Goal: Complete application form

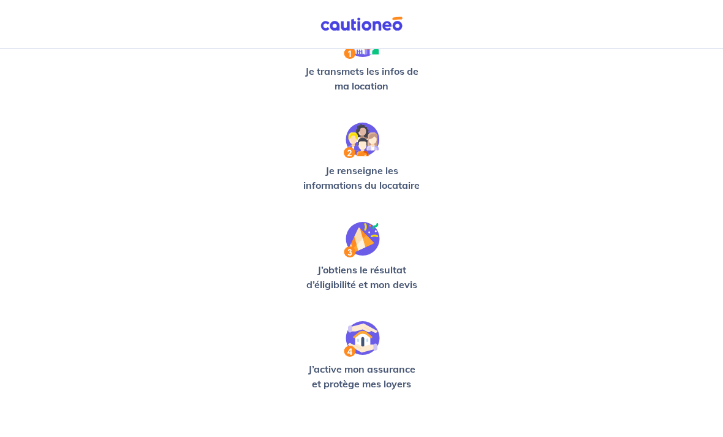
scroll to position [290, 0]
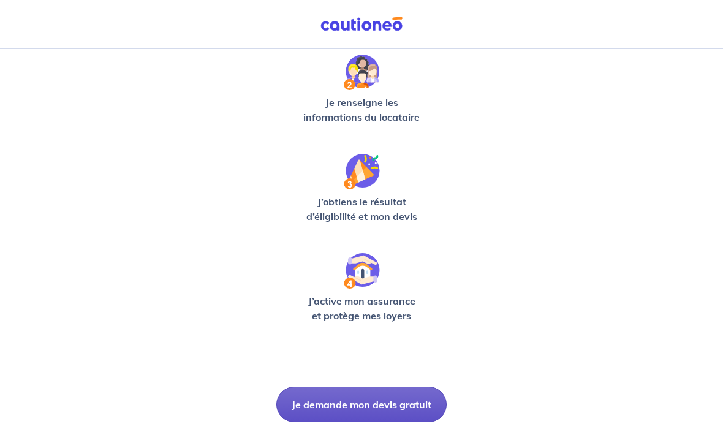
click at [372, 409] on button "Je demande mon devis gratuit" at bounding box center [361, 405] width 170 height 36
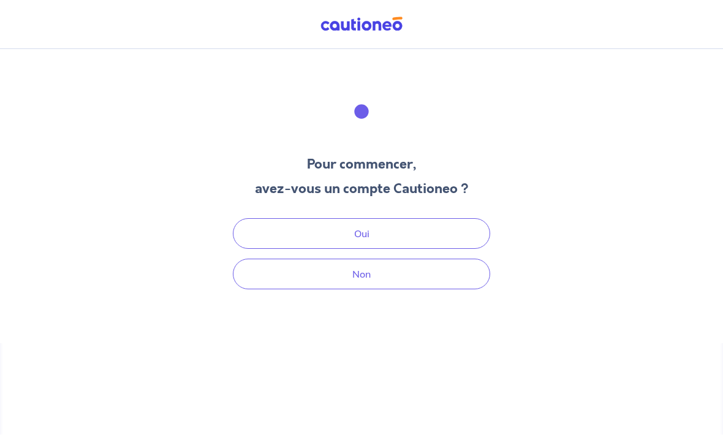
scroll to position [37, 0]
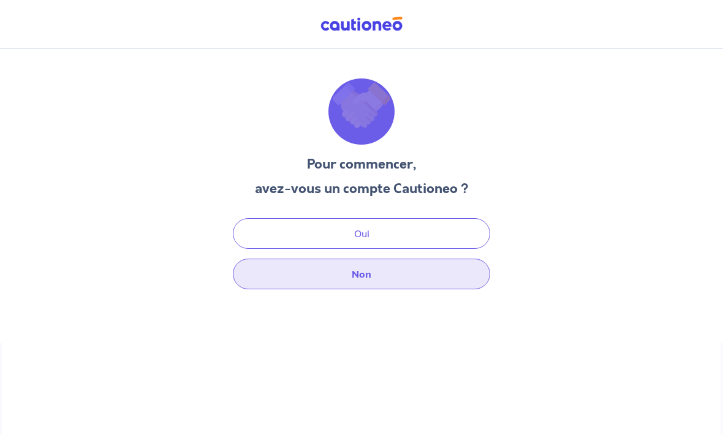
click at [358, 259] on button "Non" at bounding box center [361, 274] width 257 height 31
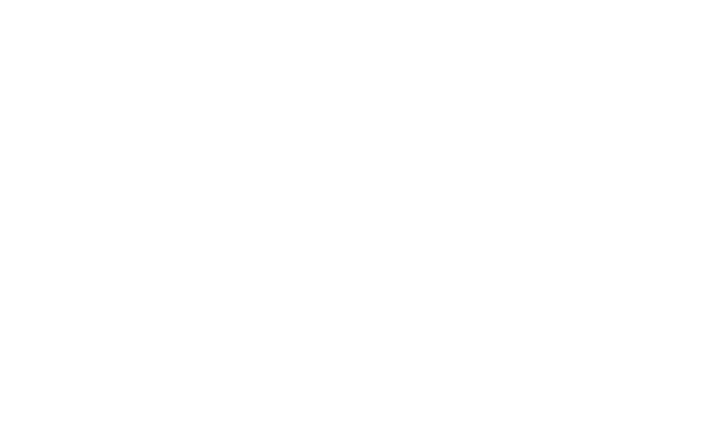
select select "FR"
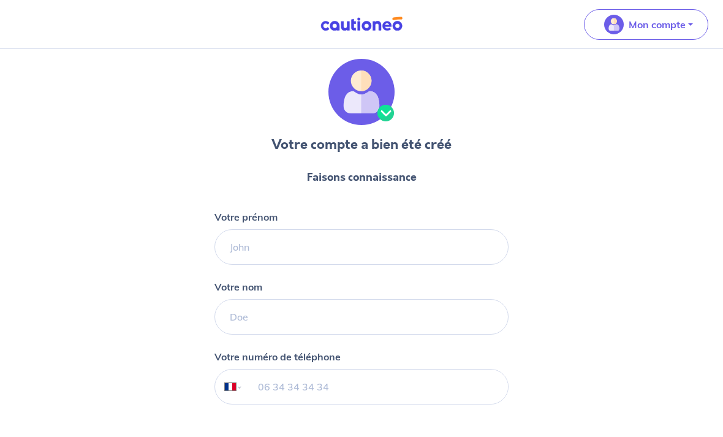
scroll to position [91, 0]
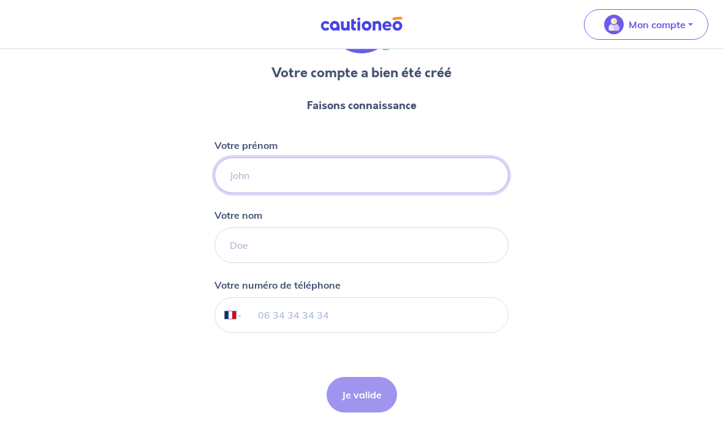
click at [391, 175] on input "Votre prénom" at bounding box center [362, 176] width 294 height 36
type input "[PERSON_NAME]"
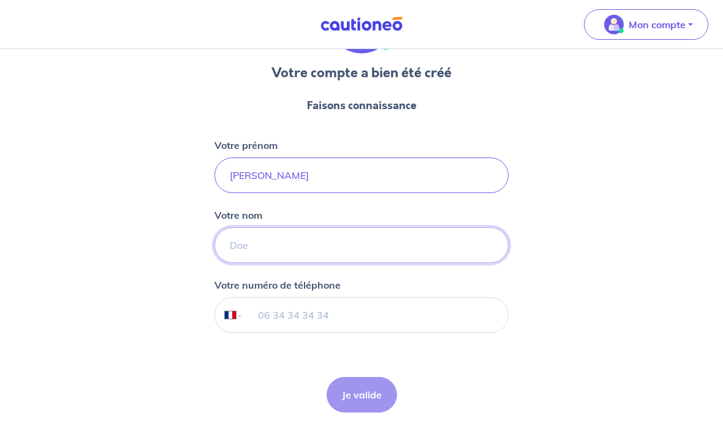
click at [405, 242] on input "Votre nom" at bounding box center [362, 245] width 294 height 36
type input "laval"
click at [392, 319] on input "tel" at bounding box center [375, 315] width 265 height 34
click at [368, 391] on div "Je valide Je valide" at bounding box center [362, 395] width 70 height 36
click at [387, 306] on input "tel" at bounding box center [375, 315] width 265 height 34
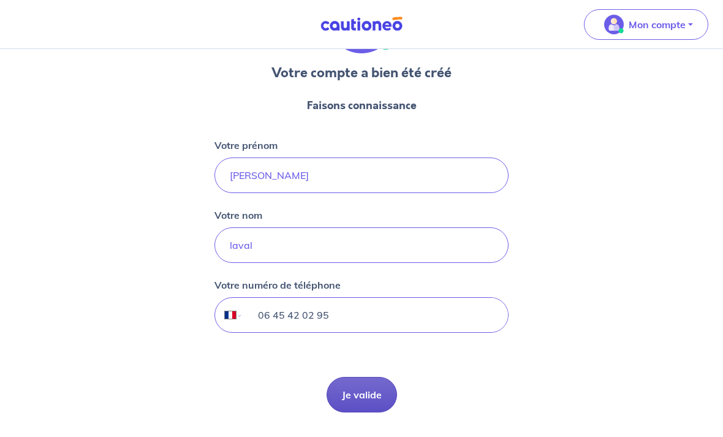
type input "06 45 42 02 95"
click at [374, 383] on button "Je valide" at bounding box center [362, 395] width 70 height 36
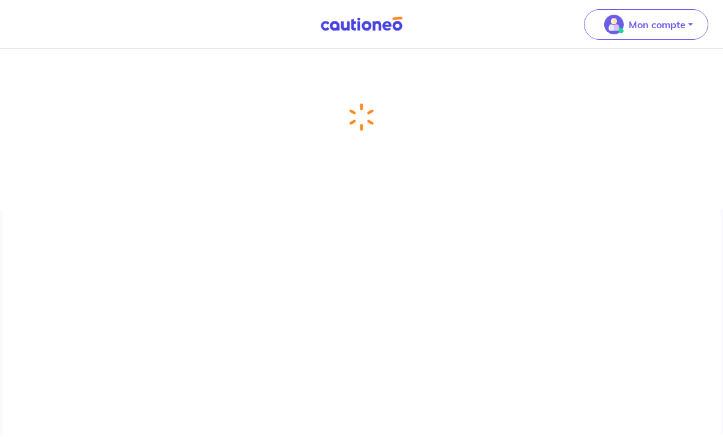
scroll to position [37, 0]
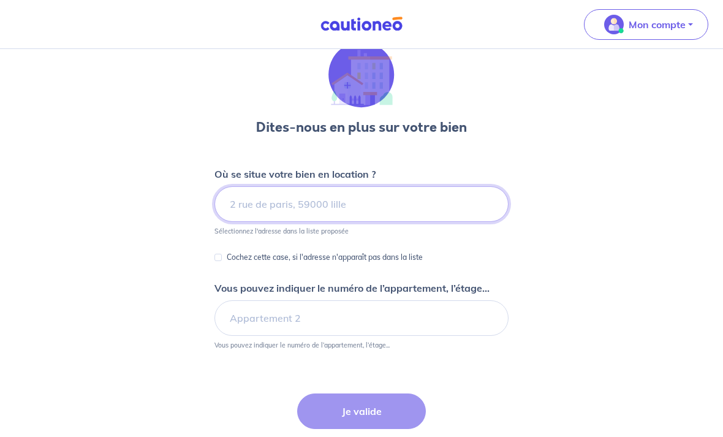
click at [360, 204] on input at bounding box center [362, 204] width 294 height 36
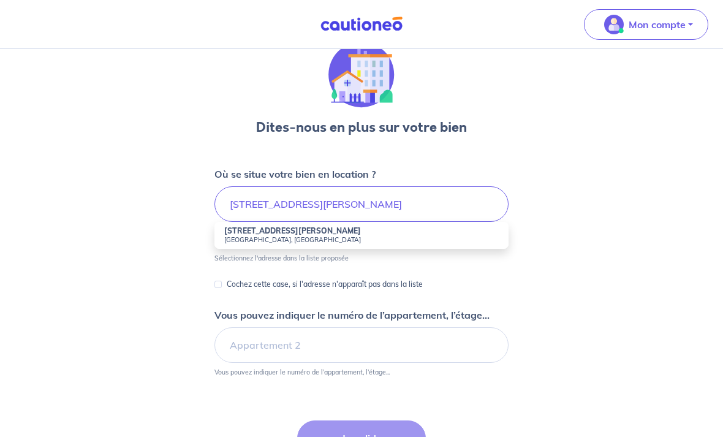
click at [0, 0] on html "Mon compte Me déconnecter Dites-nous en plus sur votre bien Où se situe votre b…" at bounding box center [361, 264] width 723 height 602
click at [387, 208] on input "[STREET_ADDRESS][PERSON_NAME]" at bounding box center [362, 204] width 294 height 36
click at [313, 237] on small "[GEOGRAPHIC_DATA], [GEOGRAPHIC_DATA]" at bounding box center [361, 239] width 275 height 9
type input "[STREET_ADDRESS]"
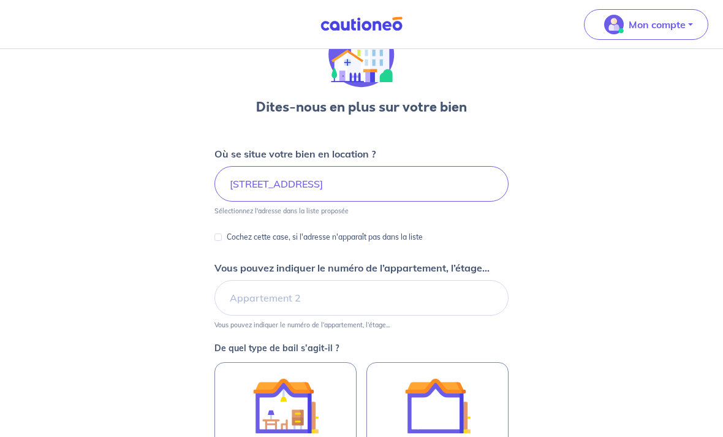
scroll to position [57, 0]
click at [342, 294] on input "Vous pouvez indiquer le numéro de l’appartement, l’étage..." at bounding box center [362, 298] width 294 height 36
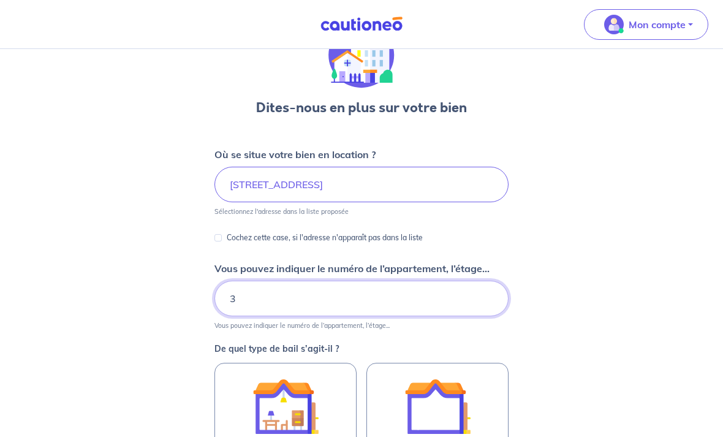
type input "3"
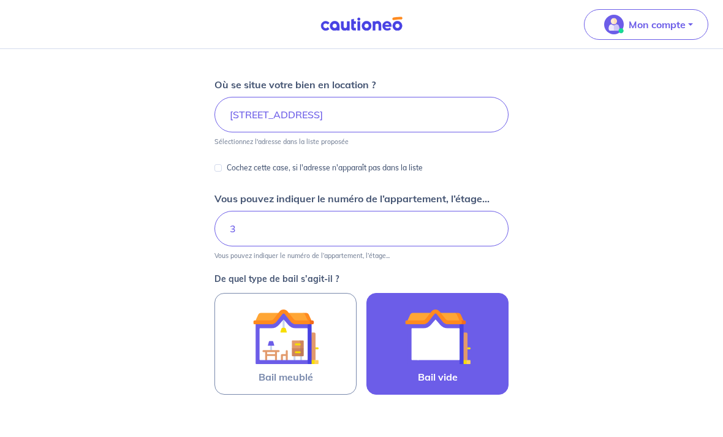
click at [447, 341] on img at bounding box center [438, 336] width 66 height 66
click at [0, 0] on input "Bail vide" at bounding box center [0, 0] width 0 height 0
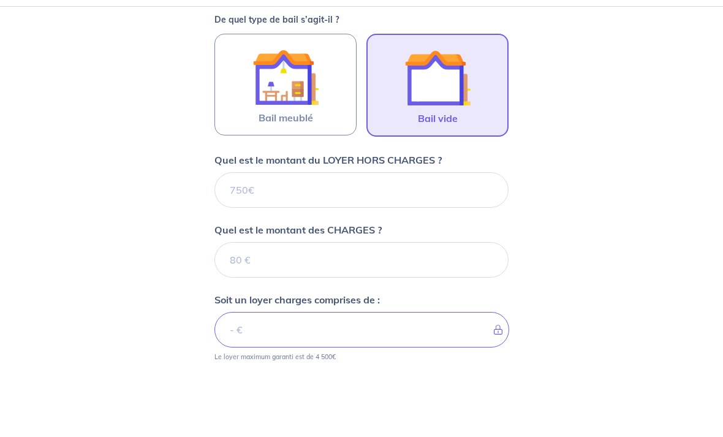
scroll to position [386, 0]
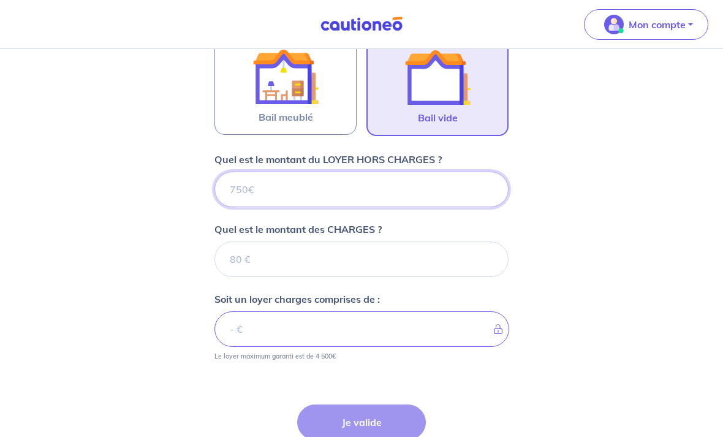
click at [359, 196] on input "Quel est le montant du LOYER HORS CHARGES ?" at bounding box center [362, 190] width 294 height 36
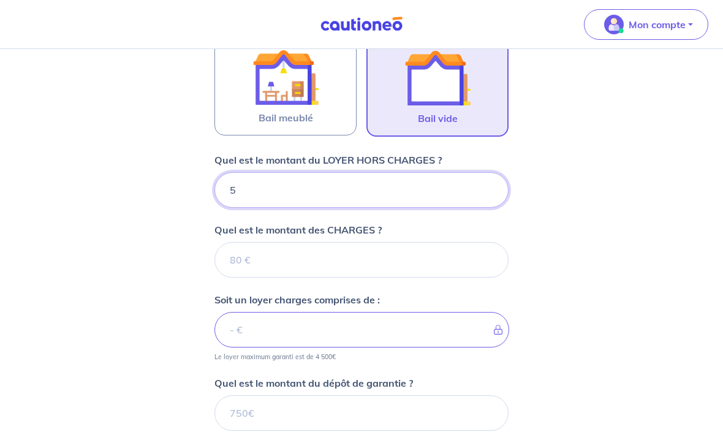
type input "56"
type input "560"
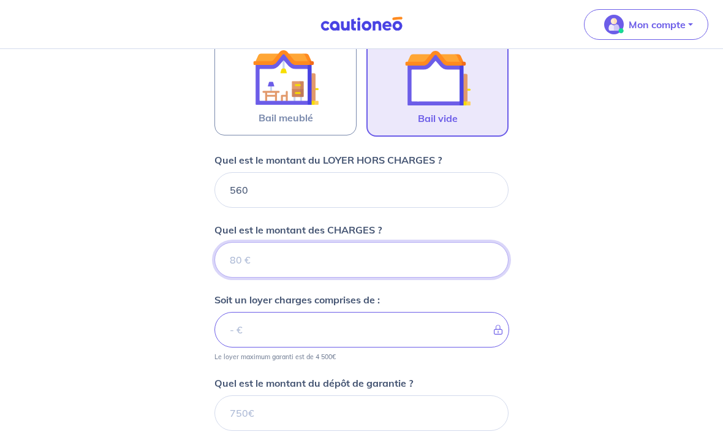
click at [357, 262] on input "Quel est le montant des CHARGES ?" at bounding box center [362, 260] width 294 height 36
type input "18"
type input "561"
type input "180"
type input "740"
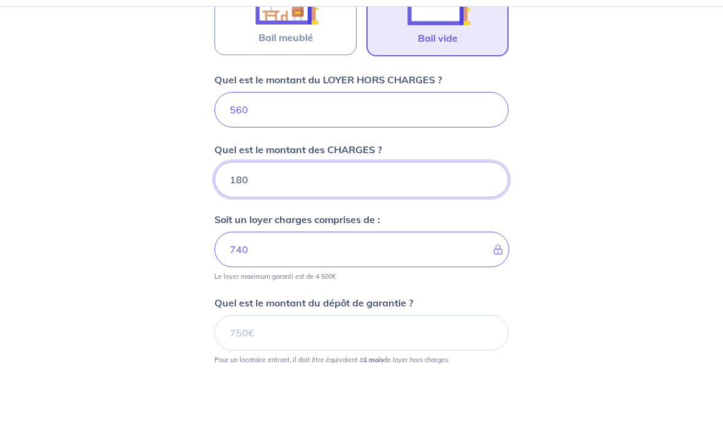
scroll to position [424, 0]
type input "180"
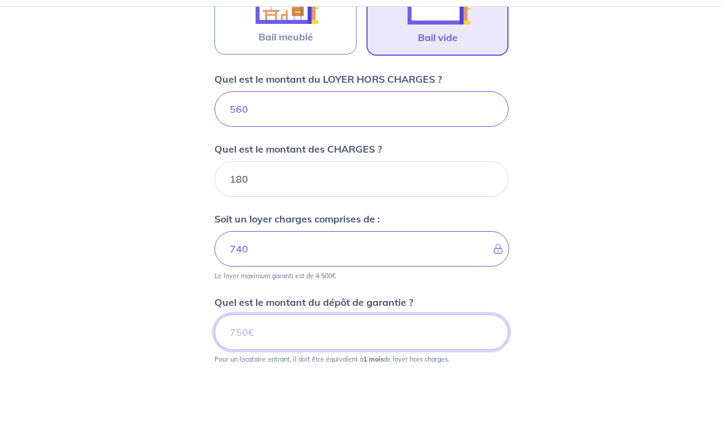
click at [338, 357] on input "Quel est le montant du dépôt de garantie ?" at bounding box center [362, 375] width 294 height 36
type input "560"
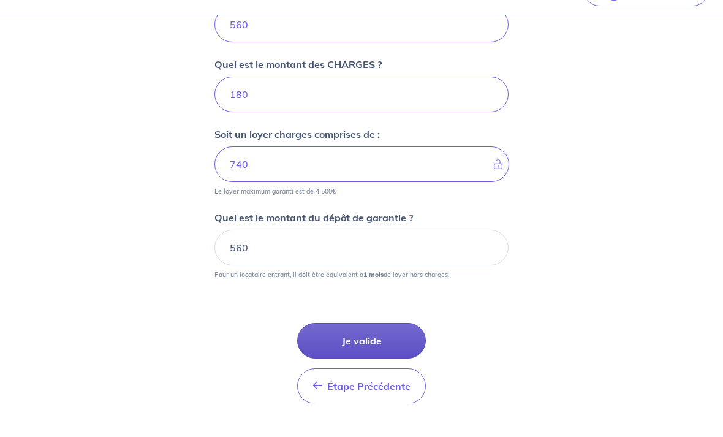
scroll to position [543, 0]
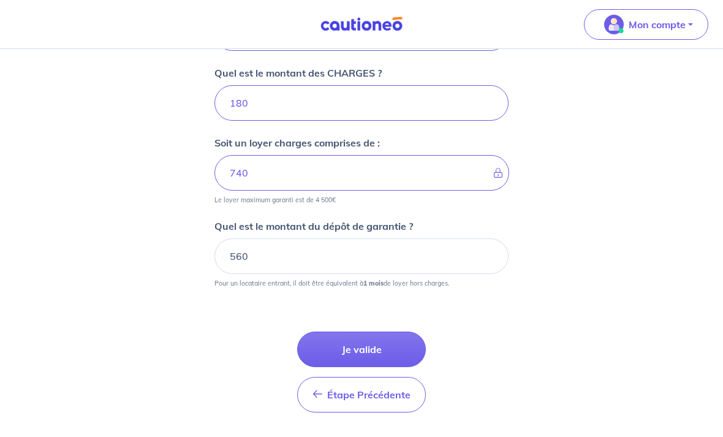
click at [378, 352] on button "Je valide" at bounding box center [361, 350] width 129 height 36
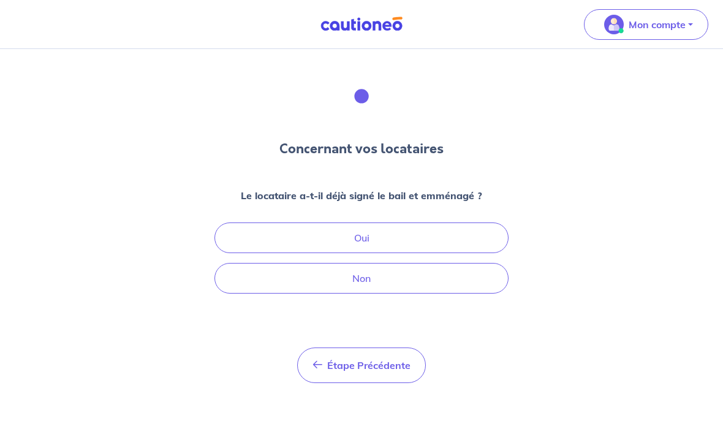
scroll to position [37, 0]
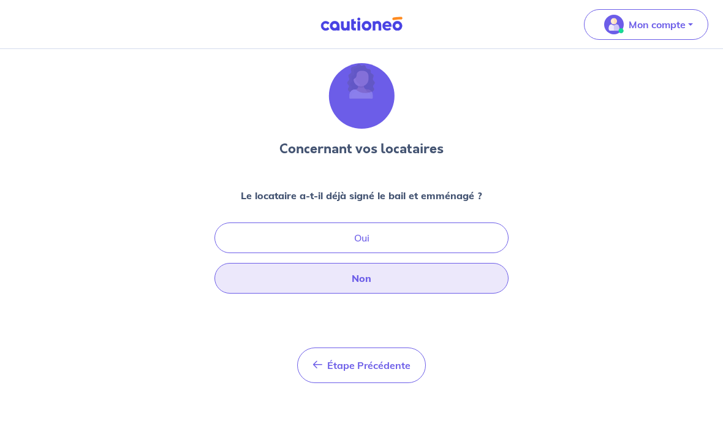
click at [379, 263] on button "Non" at bounding box center [362, 278] width 294 height 31
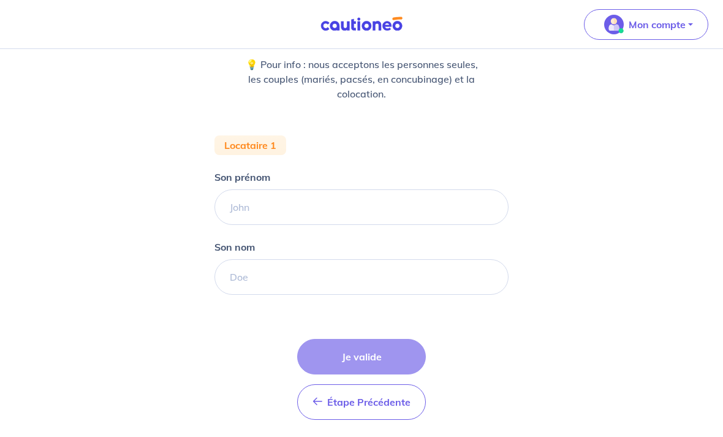
scroll to position [148, 0]
click at [359, 359] on div "Étape Précédente Précédent Je valide Je valide" at bounding box center [361, 378] width 129 height 81
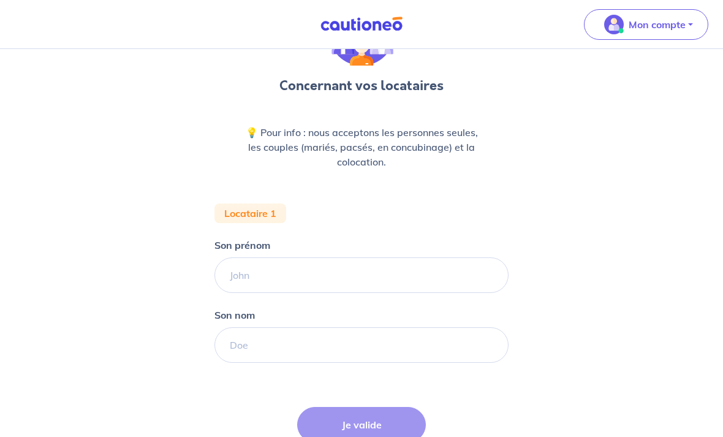
scroll to position [64, 0]
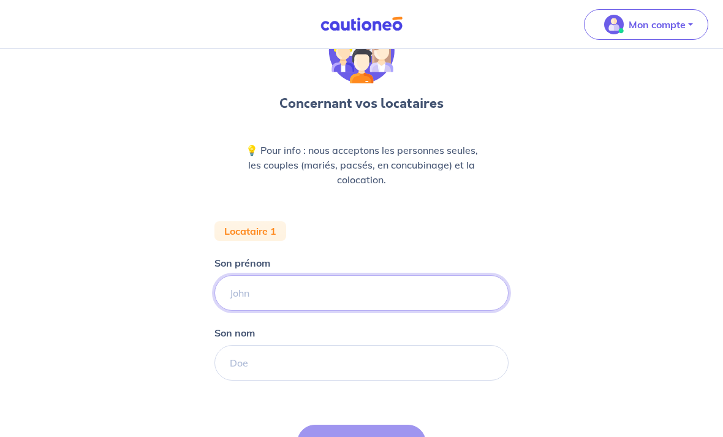
click at [315, 297] on input "Son prénom" at bounding box center [362, 293] width 294 height 36
type input "[PERSON_NAME]"
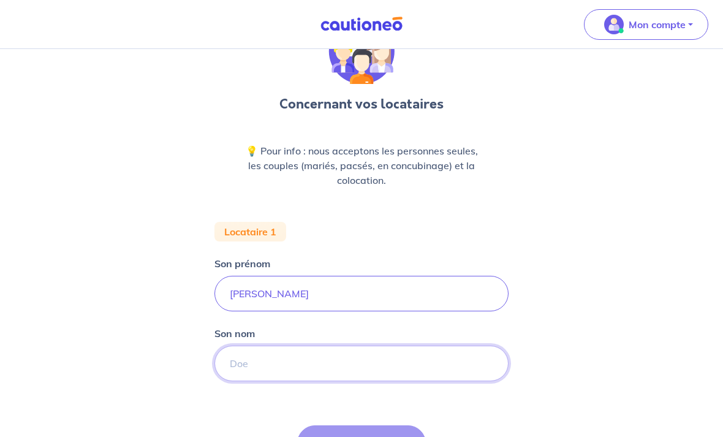
click at [335, 352] on input "Son nom" at bounding box center [362, 364] width 294 height 36
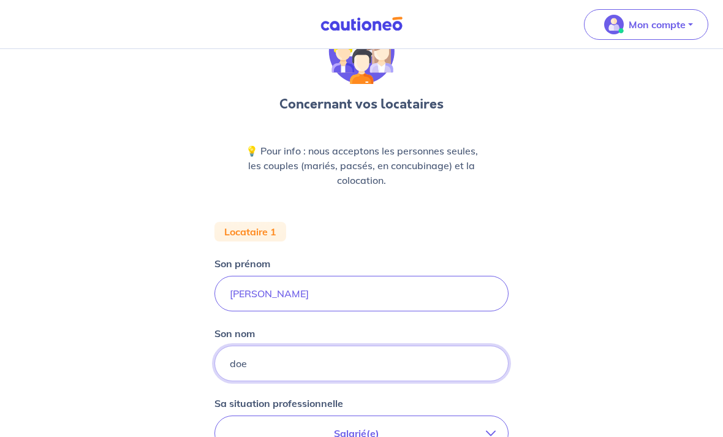
type input "doe"
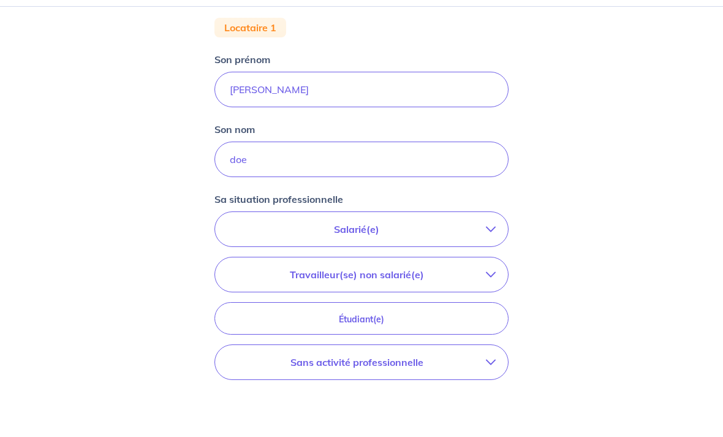
scroll to position [265, 0]
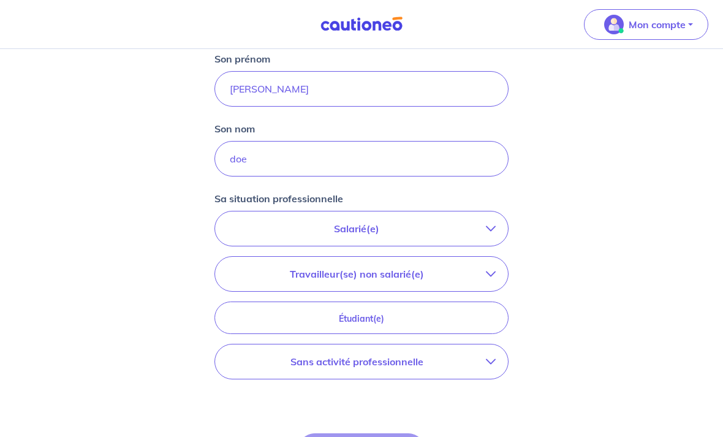
click at [398, 367] on p "Sans activité professionnelle" at bounding box center [356, 361] width 259 height 15
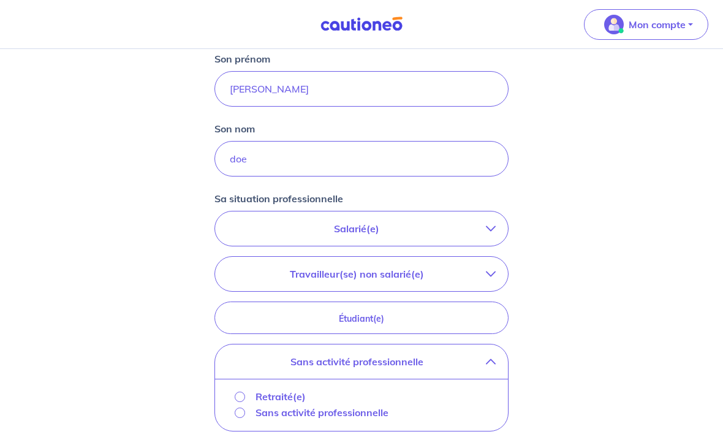
click at [278, 395] on p "Retraité(e)" at bounding box center [281, 396] width 50 height 15
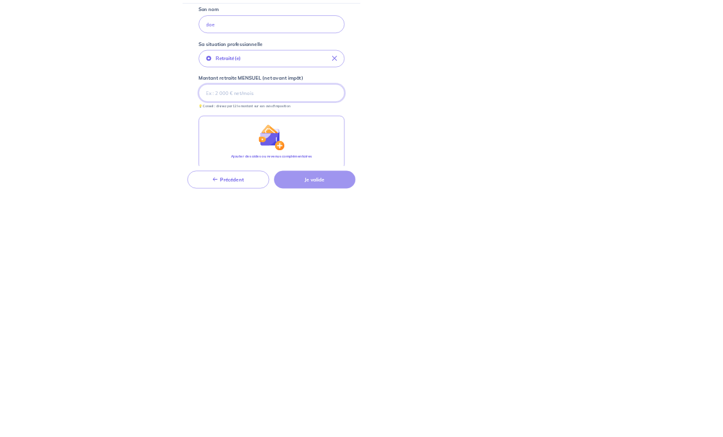
scroll to position [370, 0]
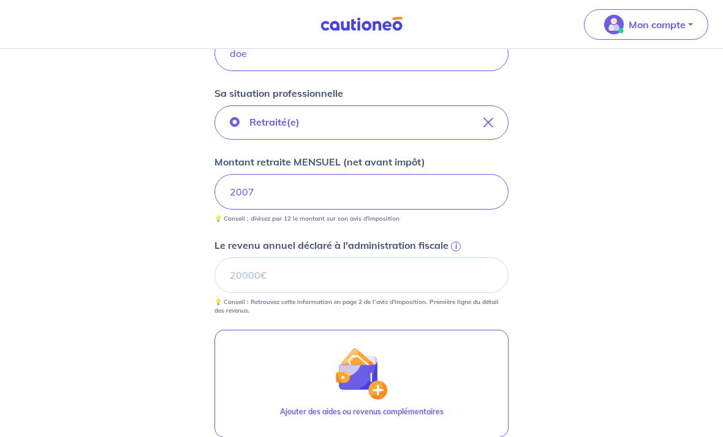
click at [580, 323] on div "Concernant vos locataires 💡 Pour info : nous acceptons les personnes seules, le…" at bounding box center [361, 160] width 723 height 962
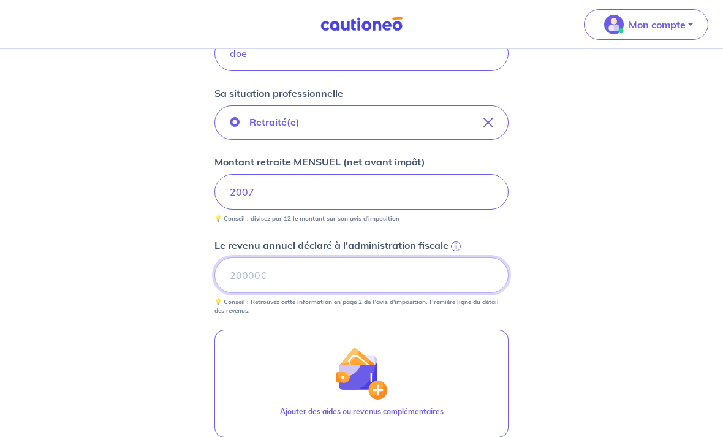
click at [486, 278] on input "Le revenu annuel déclaré à l'administration fiscale i" at bounding box center [362, 275] width 294 height 36
click at [421, 281] on input "Le revenu annuel déclaré à l'administration fiscale i" at bounding box center [362, 275] width 294 height 36
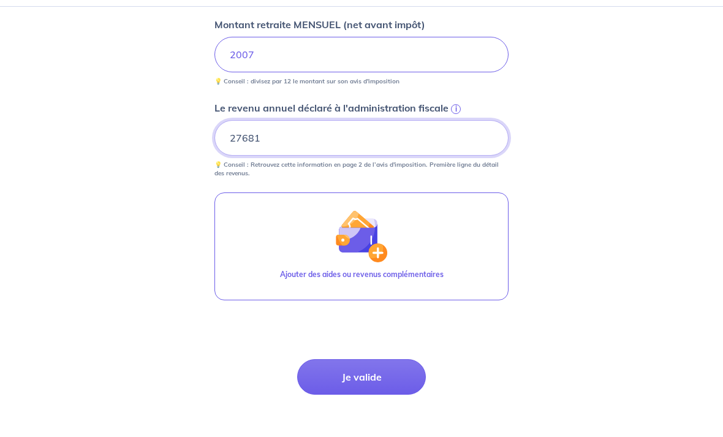
scroll to position [476, 0]
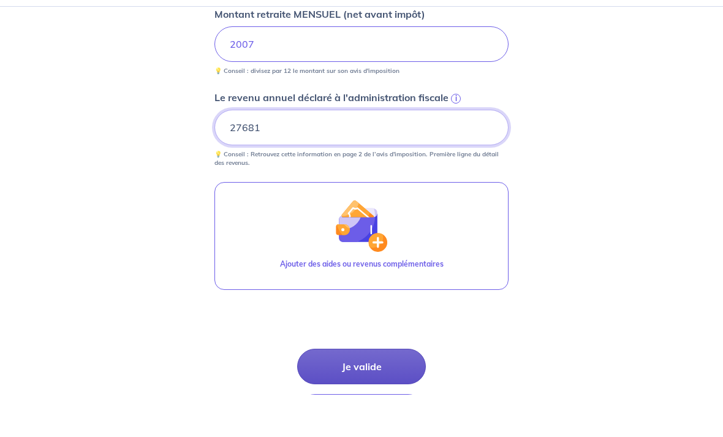
type input "27681"
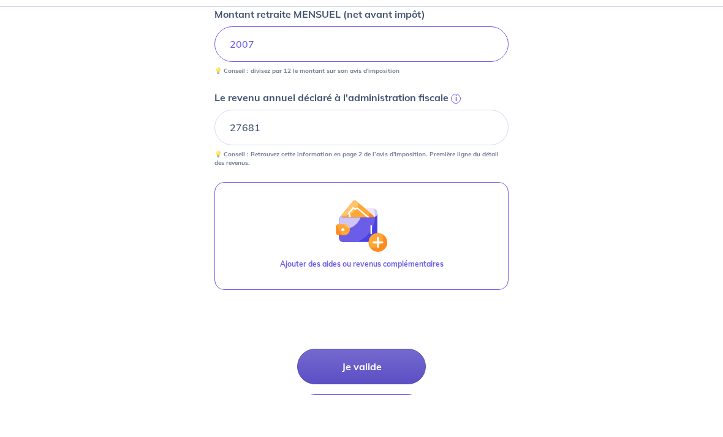
click at [364, 391] on button "Je valide" at bounding box center [361, 409] width 129 height 36
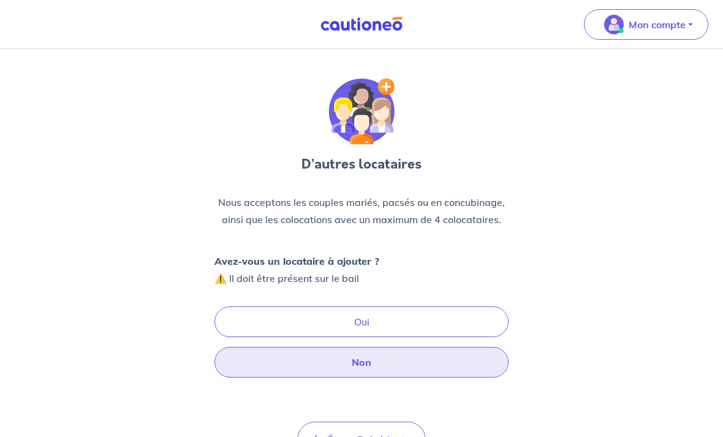
click at [342, 365] on button "Non" at bounding box center [362, 362] width 294 height 31
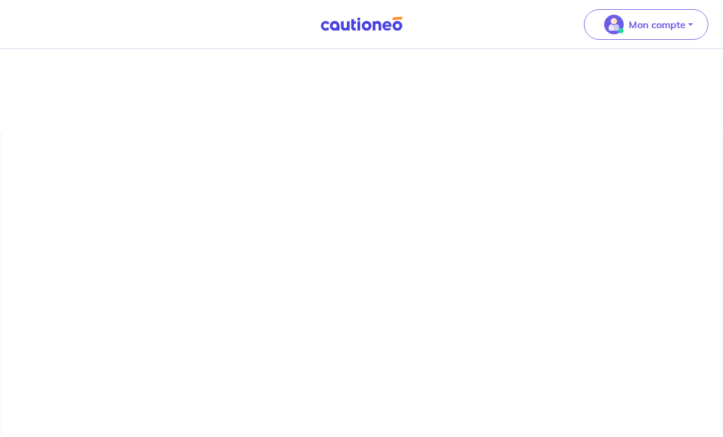
scroll to position [37, 0]
select select "FR"
